Goal: Task Accomplishment & Management: Manage account settings

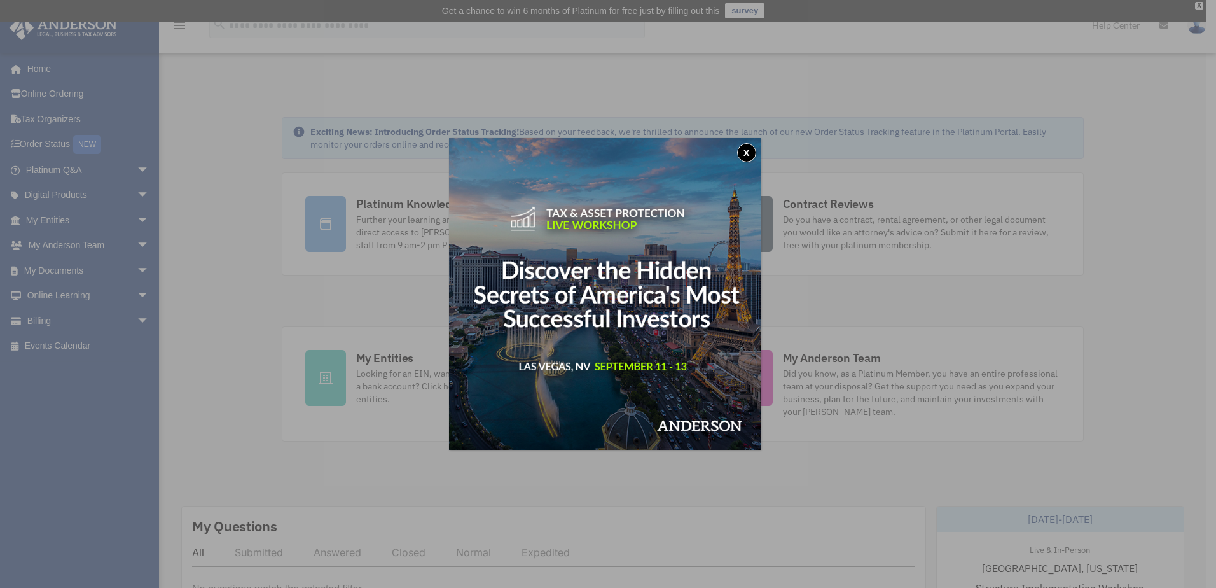
click at [131, 317] on div "x" at bounding box center [608, 294] width 1216 height 588
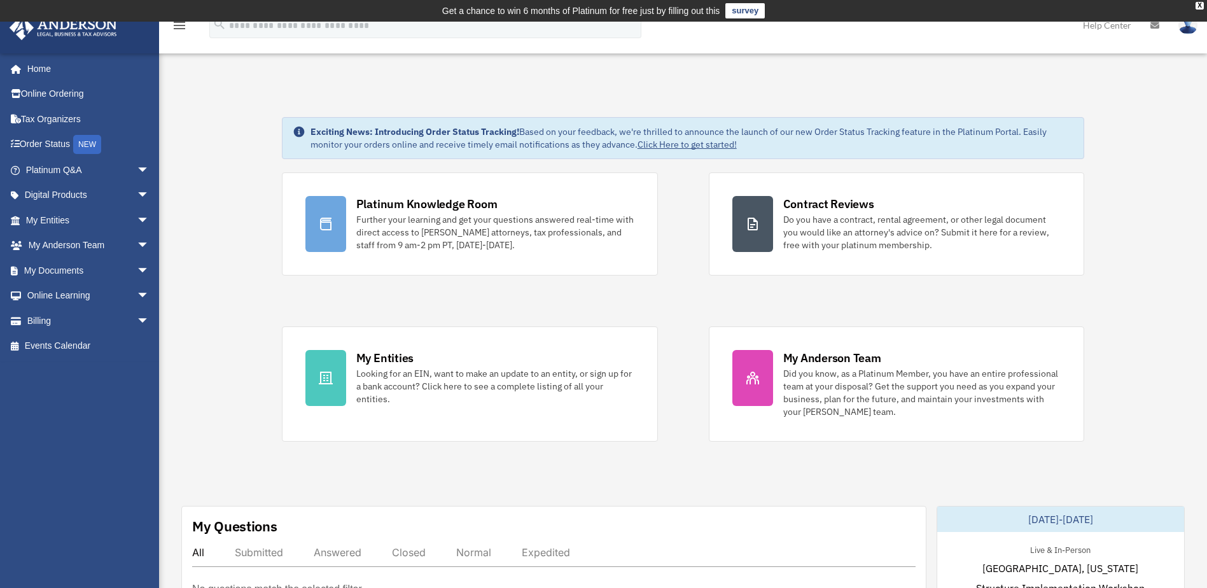
click at [137, 317] on span "arrow_drop_down" at bounding box center [149, 321] width 25 height 26
click at [92, 337] on link "$ Open Invoices" at bounding box center [93, 346] width 151 height 26
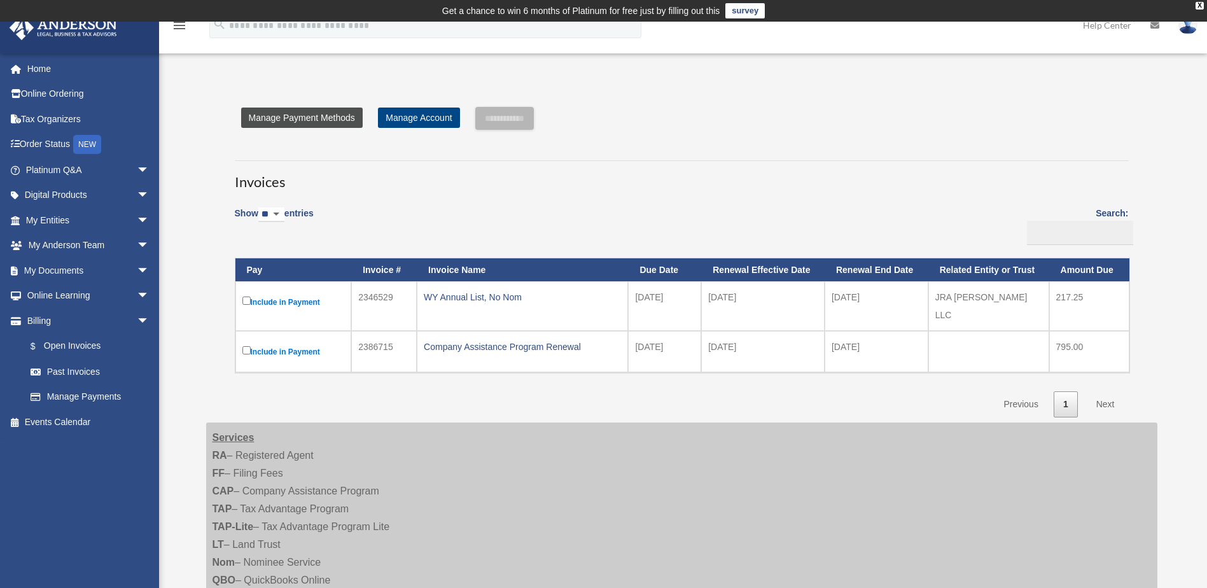
click at [300, 112] on link "Manage Payment Methods" at bounding box center [302, 118] width 122 height 20
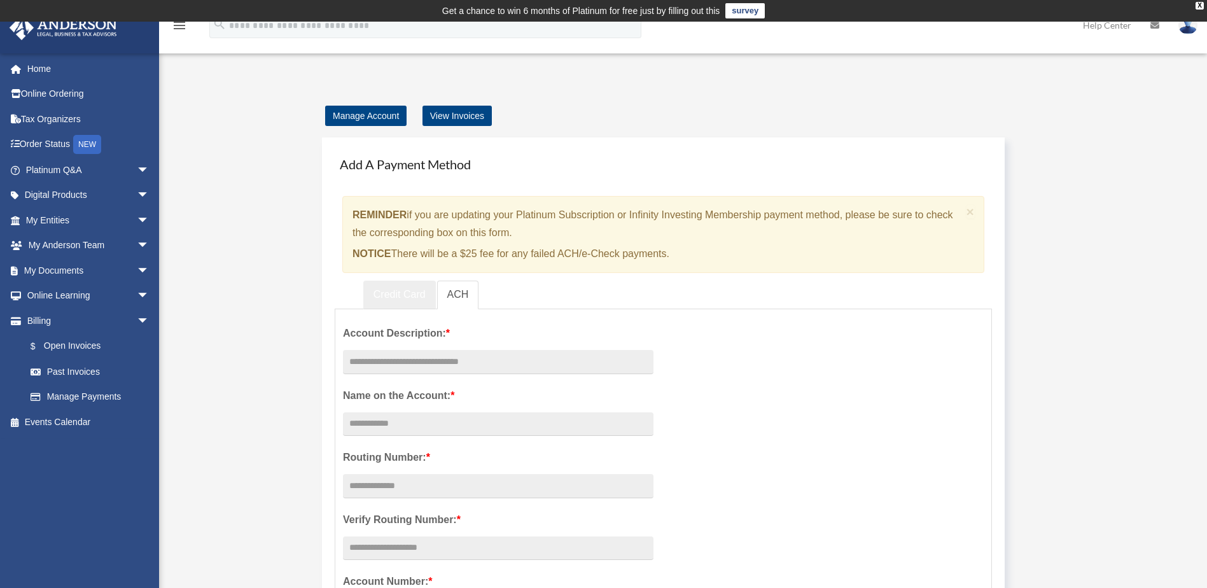
click at [412, 293] on link "Credit Card" at bounding box center [399, 295] width 73 height 29
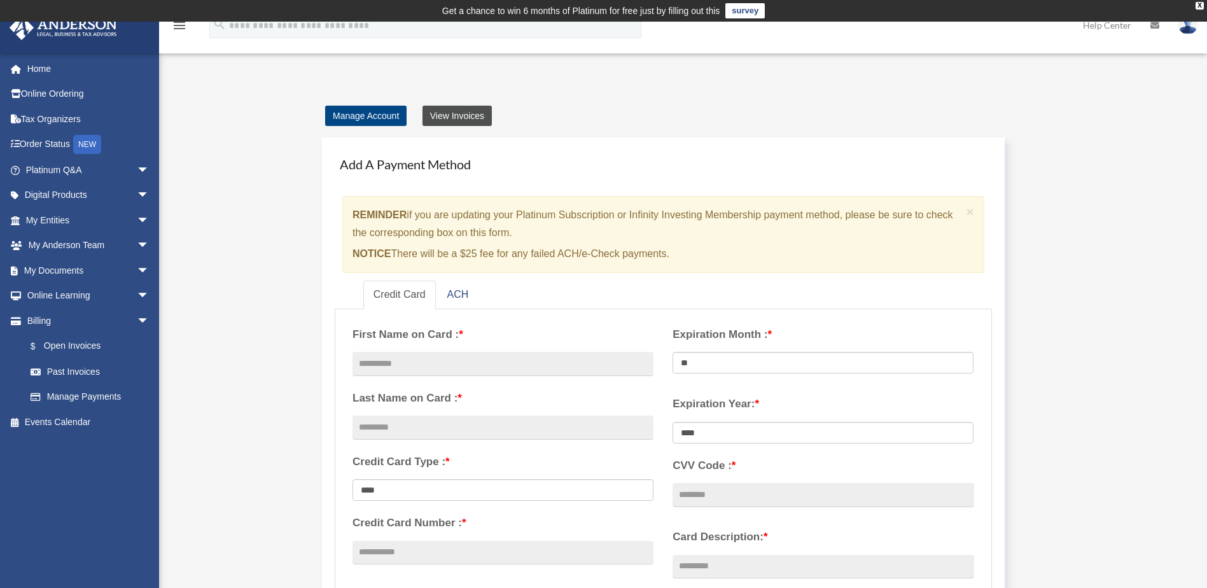
click at [440, 116] on link "View Invoices" at bounding box center [456, 116] width 69 height 20
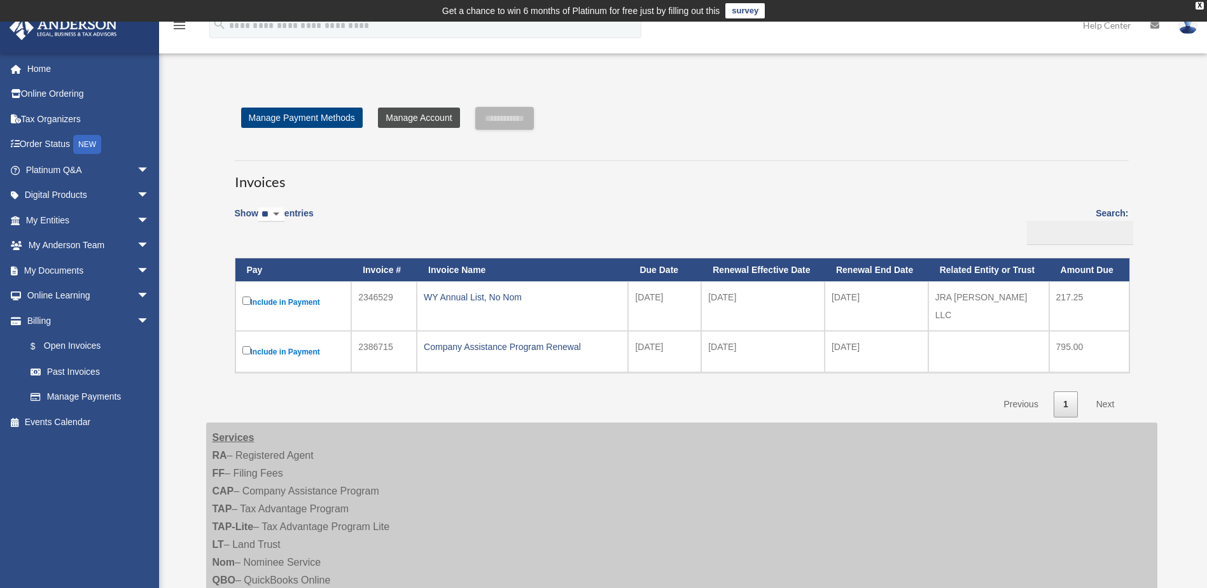
click at [422, 123] on link "Manage Account" at bounding box center [418, 118] width 81 height 20
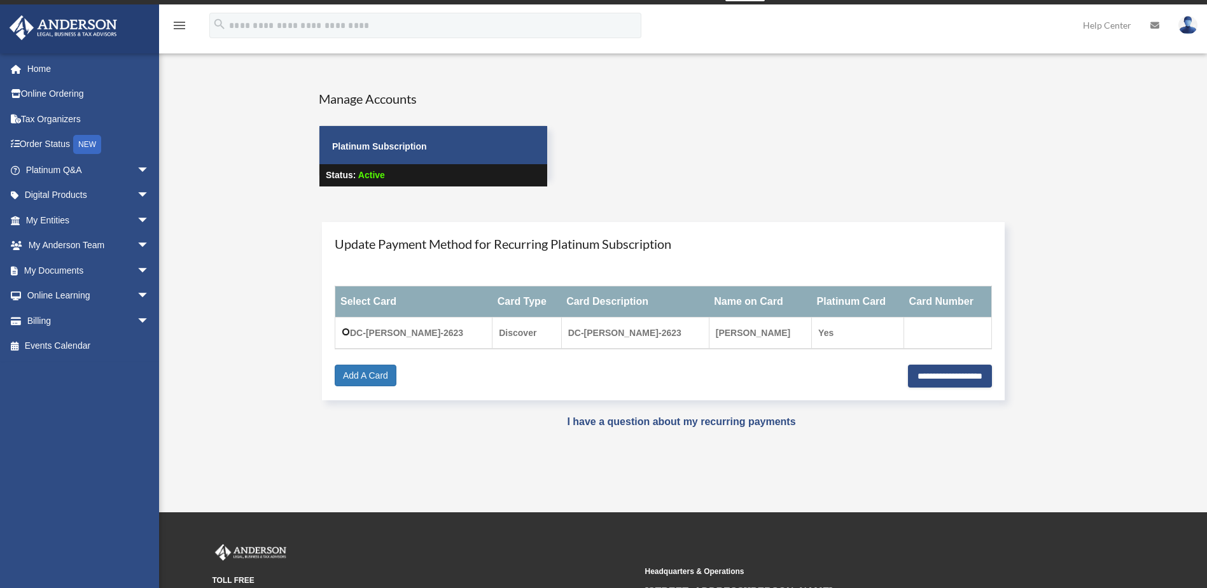
scroll to position [21, 0]
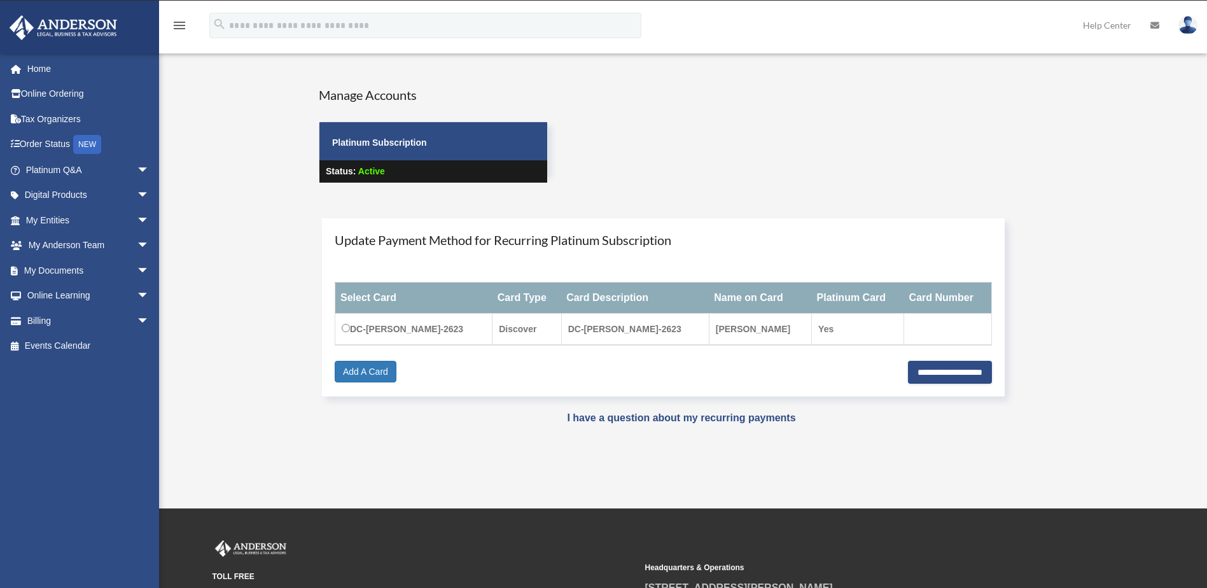
click at [1190, 20] on img at bounding box center [1187, 25] width 19 height 18
click at [969, 55] on link "My Profile" at bounding box center [996, 59] width 127 height 26
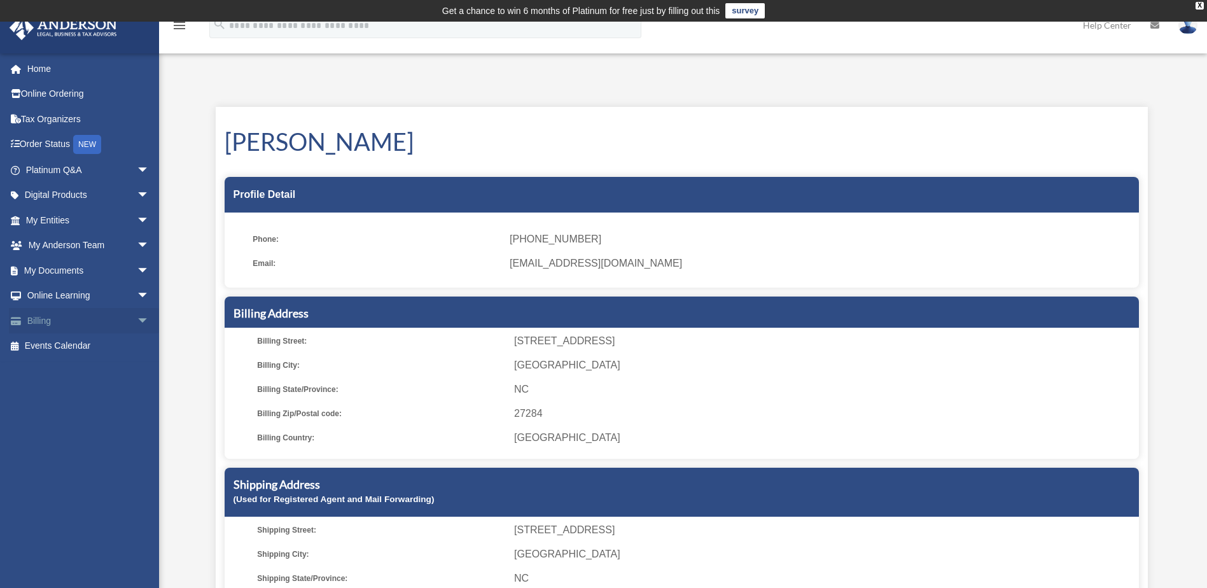
click at [56, 320] on link "Billing arrow_drop_down" at bounding box center [89, 320] width 160 height 25
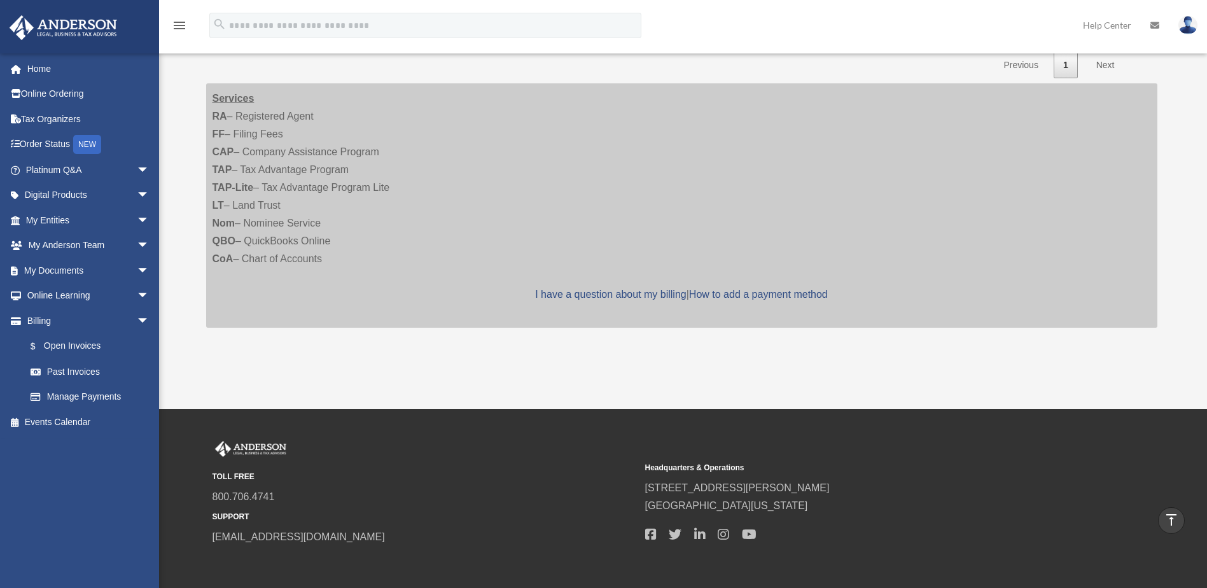
scroll to position [170, 0]
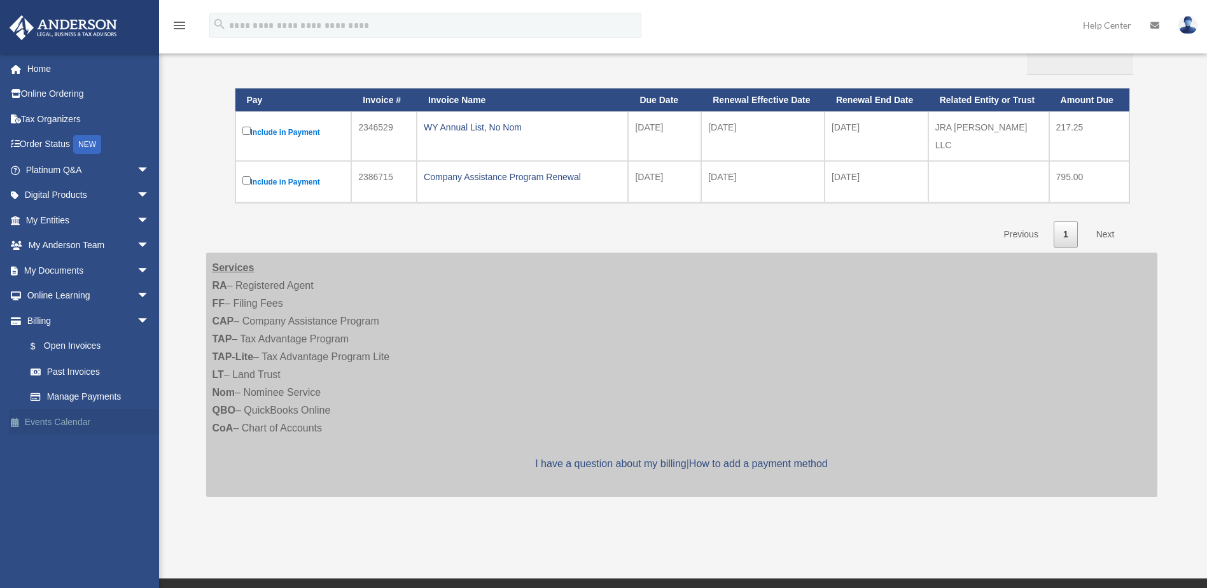
click at [58, 413] on link "Events Calendar" at bounding box center [89, 421] width 160 height 25
click at [73, 348] on link "$ Open Invoices" at bounding box center [93, 346] width 151 height 26
click at [74, 366] on link "Past Invoices" at bounding box center [93, 371] width 151 height 25
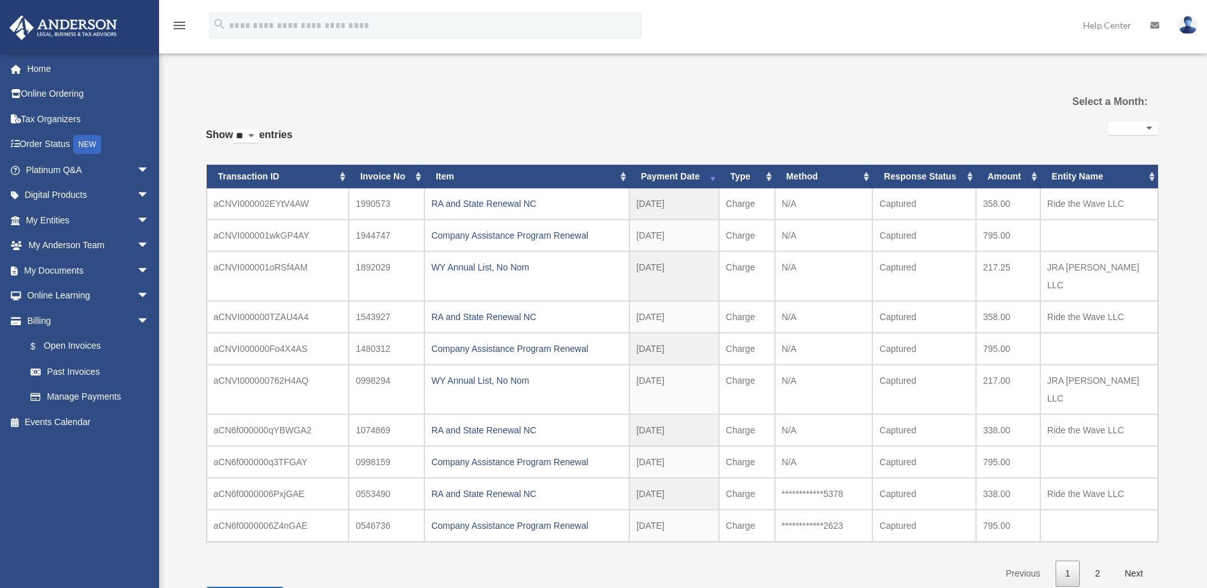
select select
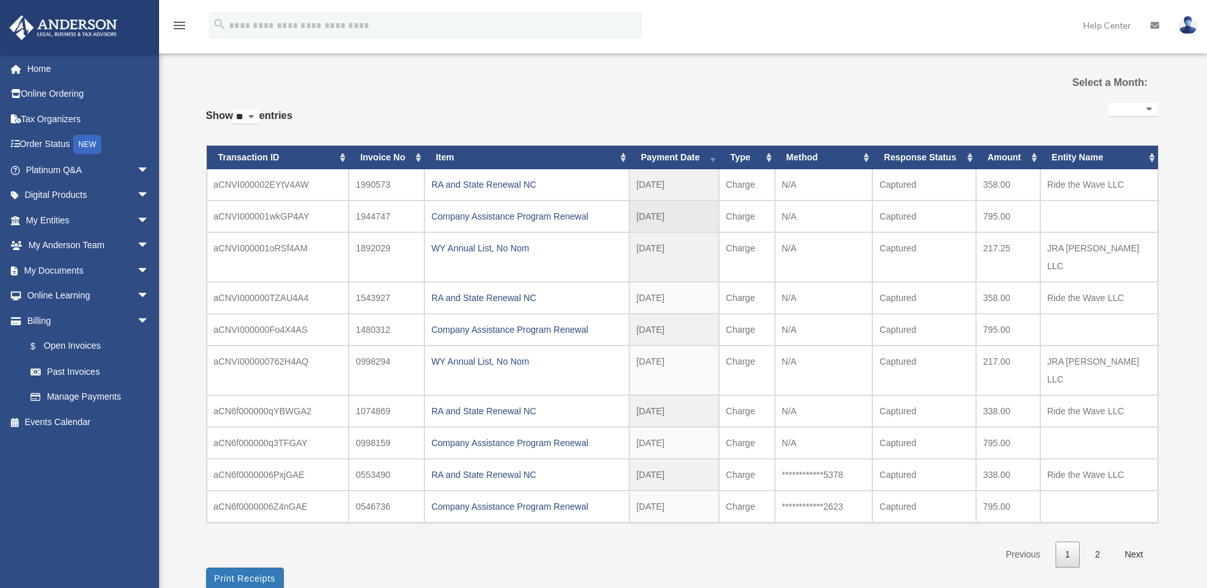
scroll to position [85, 0]
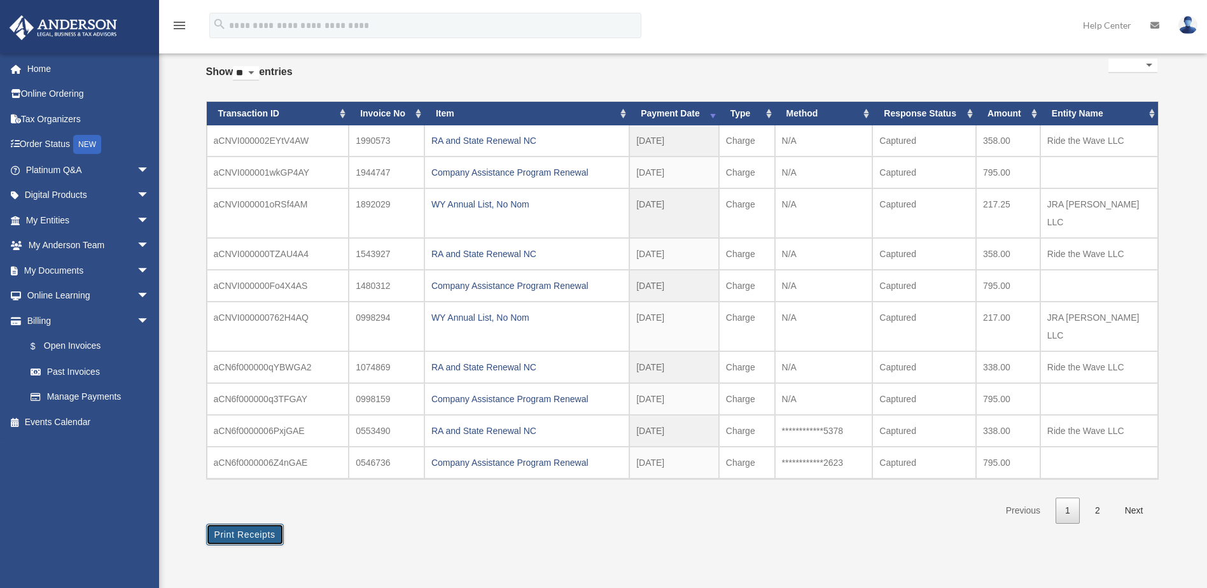
click at [242, 524] on button "Print Receipts" at bounding box center [245, 535] width 78 height 22
click at [1102, 497] on link "2" at bounding box center [1097, 510] width 24 height 26
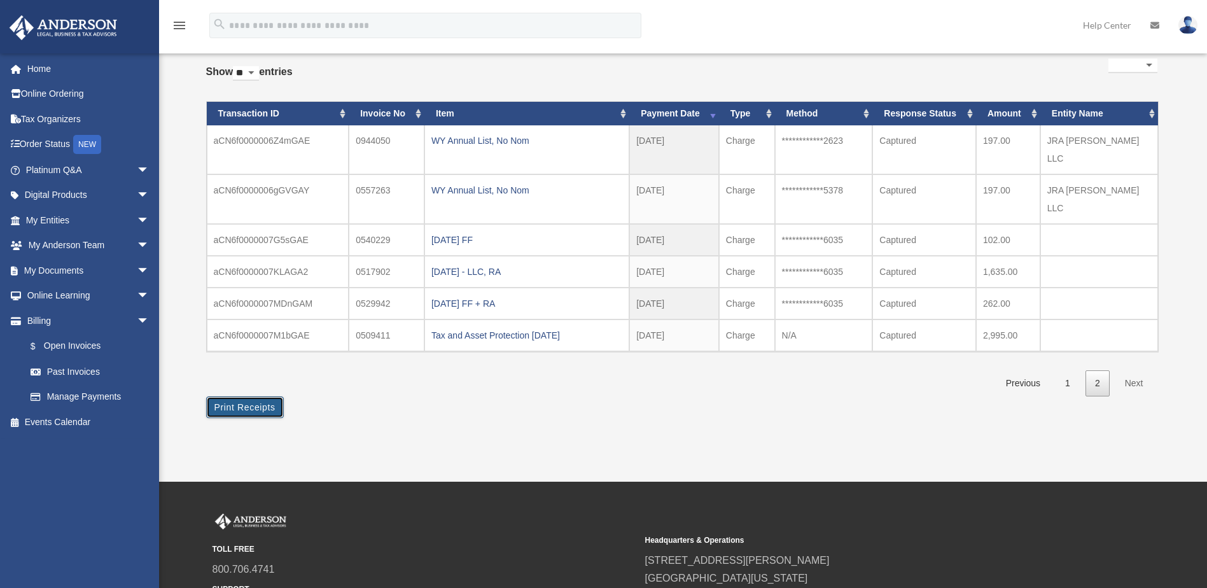
click at [256, 396] on button "Print Receipts" at bounding box center [245, 407] width 78 height 22
click at [1193, 22] on img at bounding box center [1187, 25] width 19 height 18
click at [945, 91] on div "**********" at bounding box center [681, 225] width 951 height 340
click at [1122, 59] on select "**********" at bounding box center [1132, 66] width 49 height 15
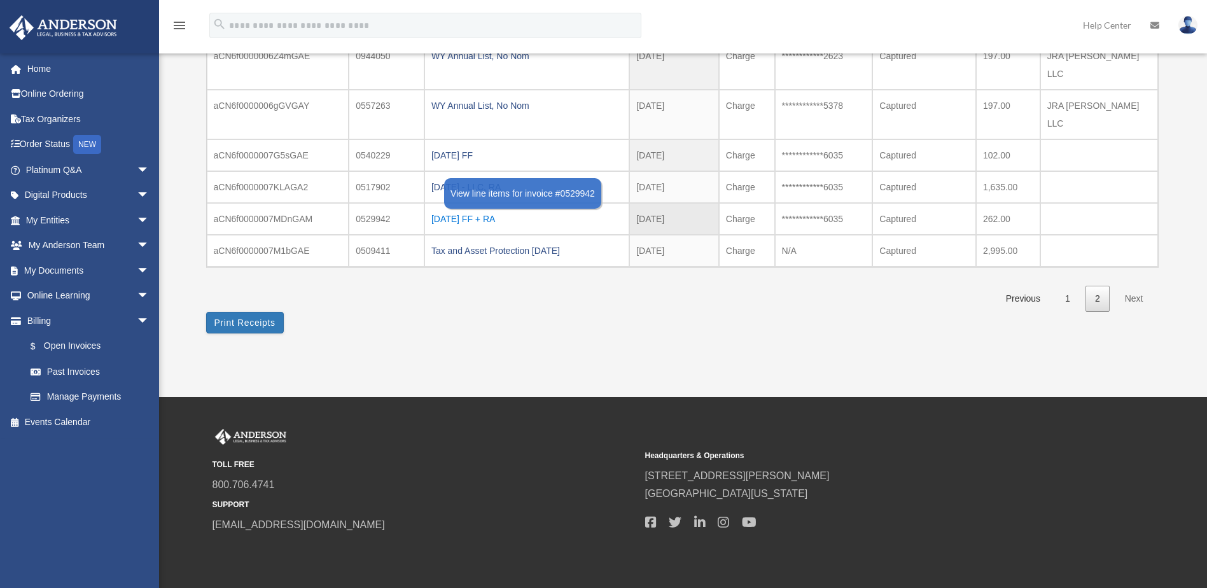
scroll to position [160, 0]
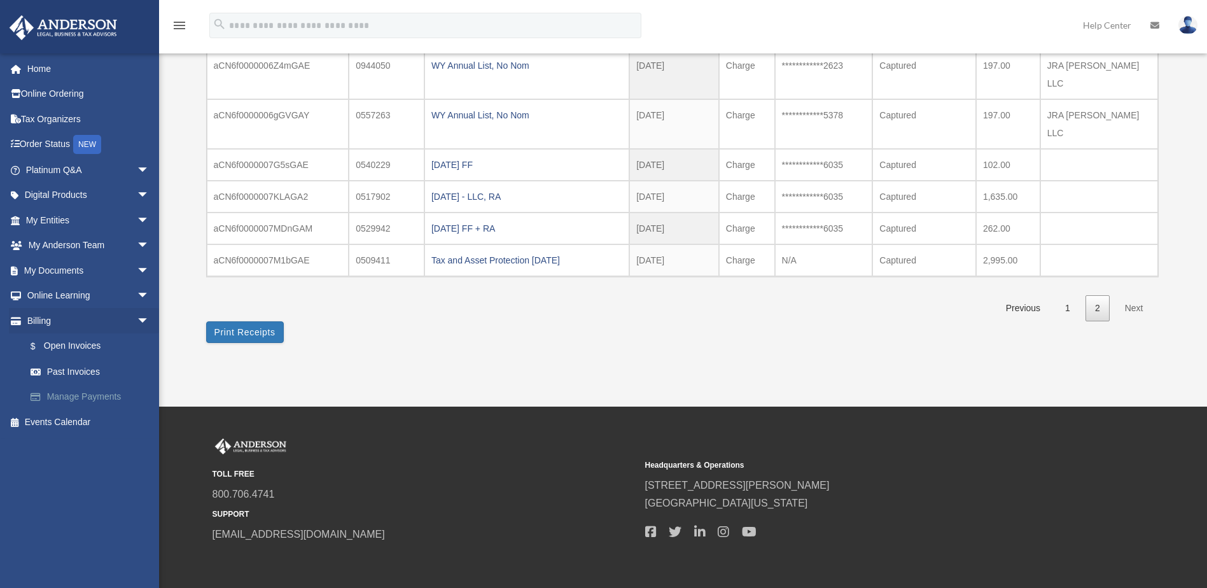
click at [66, 394] on link "Manage Payments" at bounding box center [93, 396] width 151 height 25
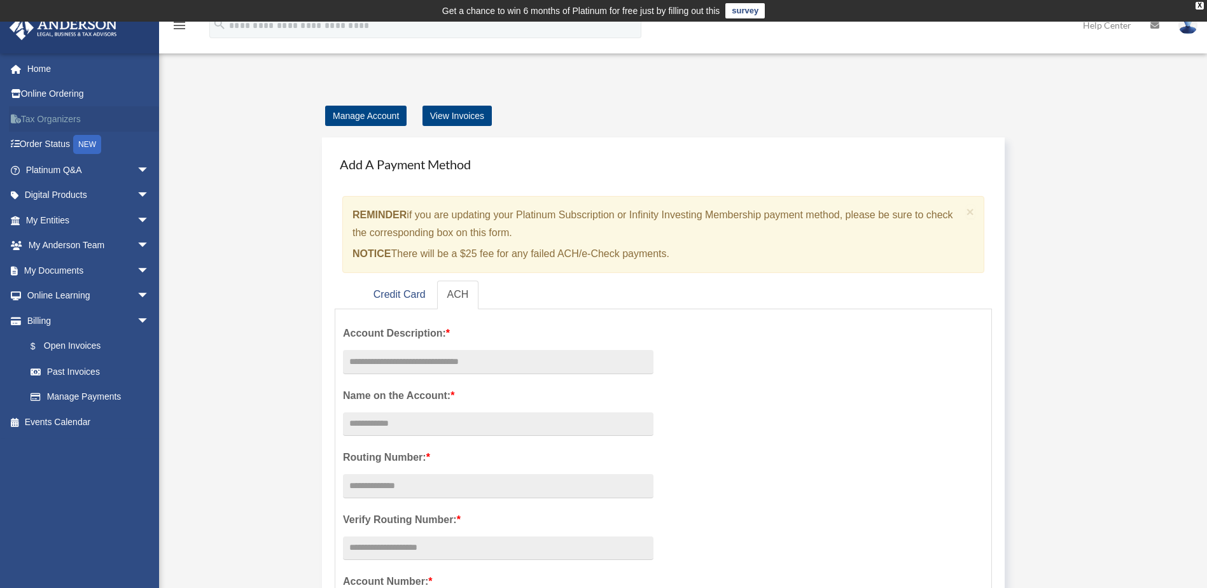
click at [43, 117] on link "Tax Organizers" at bounding box center [89, 118] width 160 height 25
